Goal: Find specific page/section: Find specific page/section

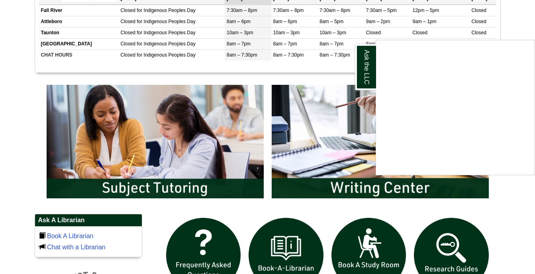
scroll to position [348, 0]
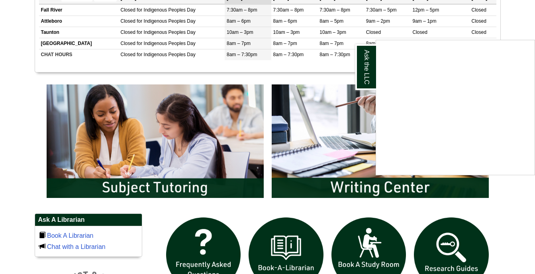
click at [154, 185] on div "Ask the LLC" at bounding box center [267, 137] width 535 height 274
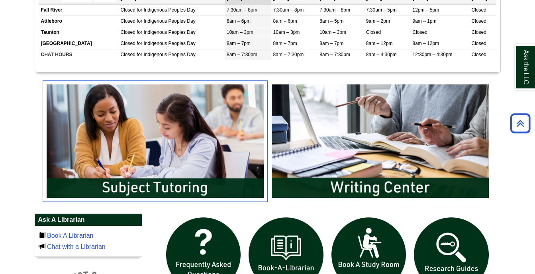
click at [154, 185] on img "slideshow" at bounding box center [155, 140] width 225 height 121
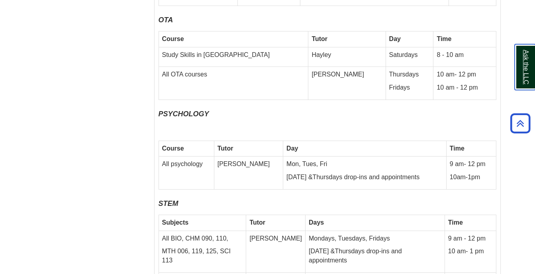
scroll to position [3463, 0]
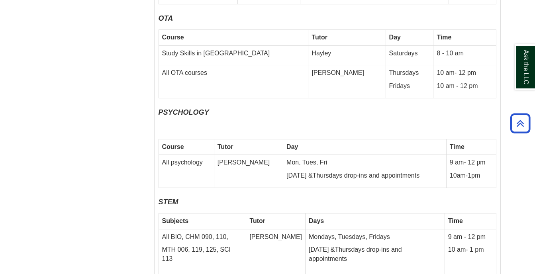
click at [194, 155] on td "All psychology" at bounding box center [186, 171] width 55 height 33
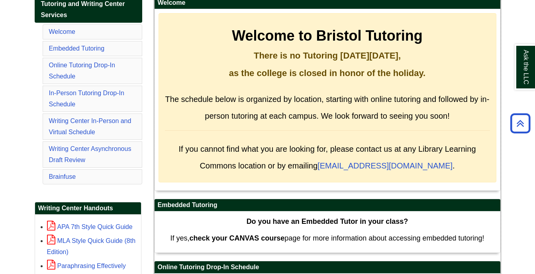
scroll to position [142, 0]
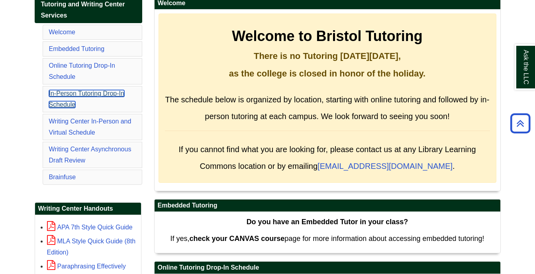
click at [79, 94] on link "In-Person Tutoring Drop-In Schedule" at bounding box center [86, 99] width 75 height 18
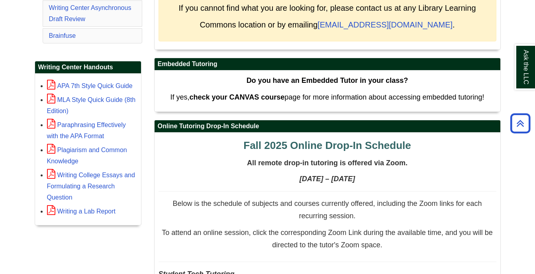
scroll to position [285, 0]
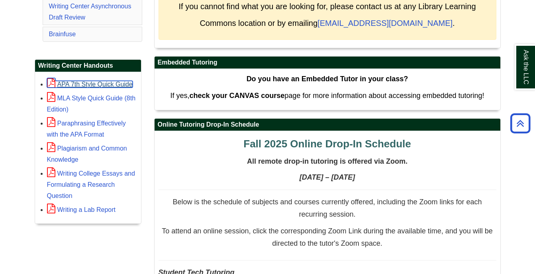
click at [121, 84] on link "APA 7th Style Quick Guide" at bounding box center [90, 84] width 86 height 7
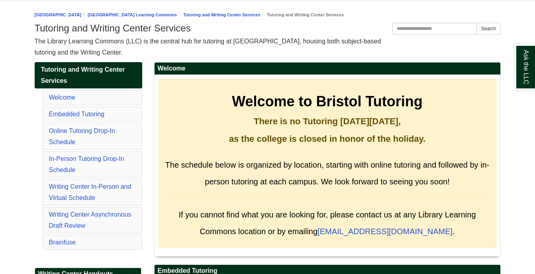
scroll to position [79, 0]
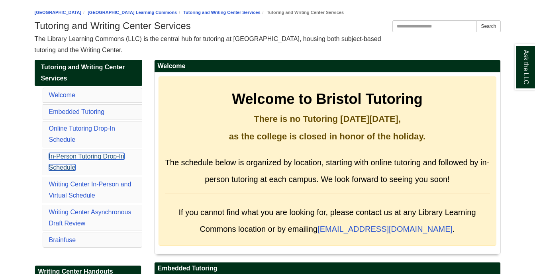
click at [90, 157] on link "In-Person Tutoring Drop-In Schedule" at bounding box center [86, 162] width 75 height 18
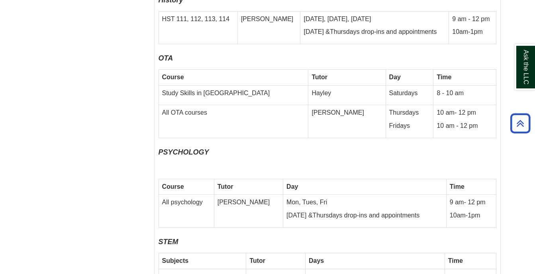
scroll to position [3424, 0]
